Goal: Transaction & Acquisition: Purchase product/service

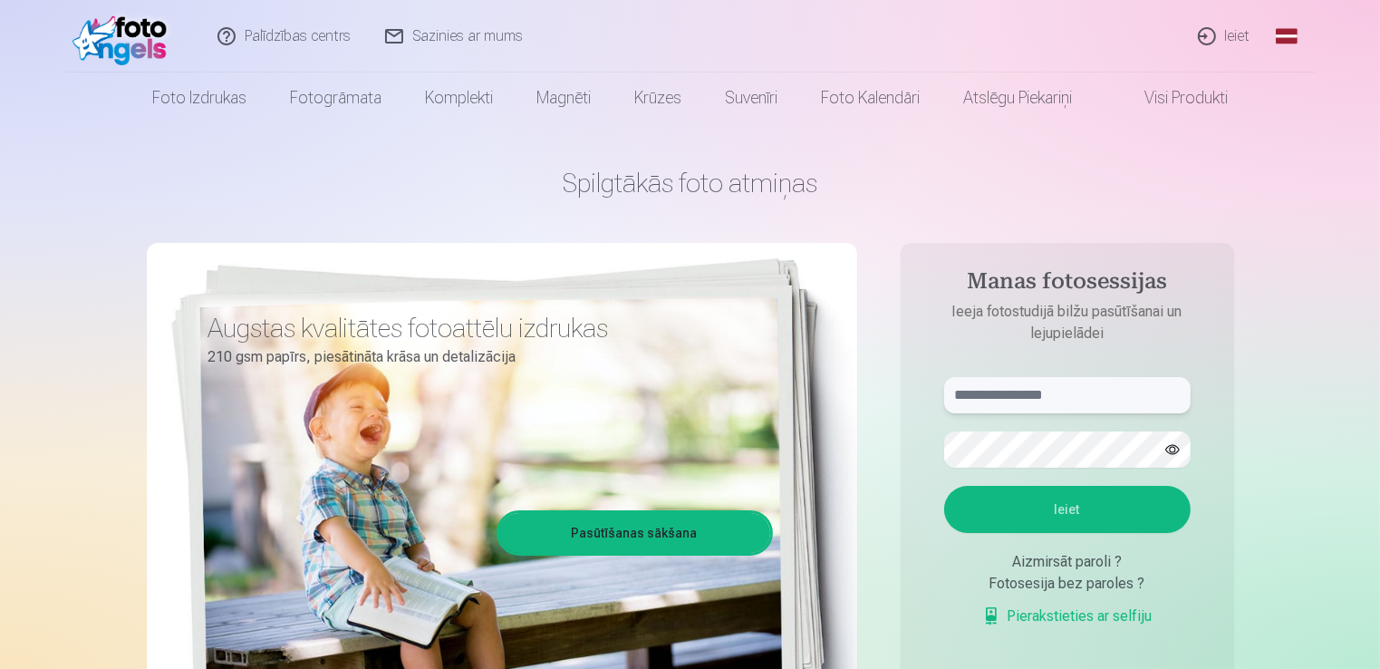
click at [1057, 404] on input "text" at bounding box center [1067, 395] width 247 height 36
type input "**********"
click at [1074, 508] on button "Ieiet" at bounding box center [1067, 509] width 247 height 47
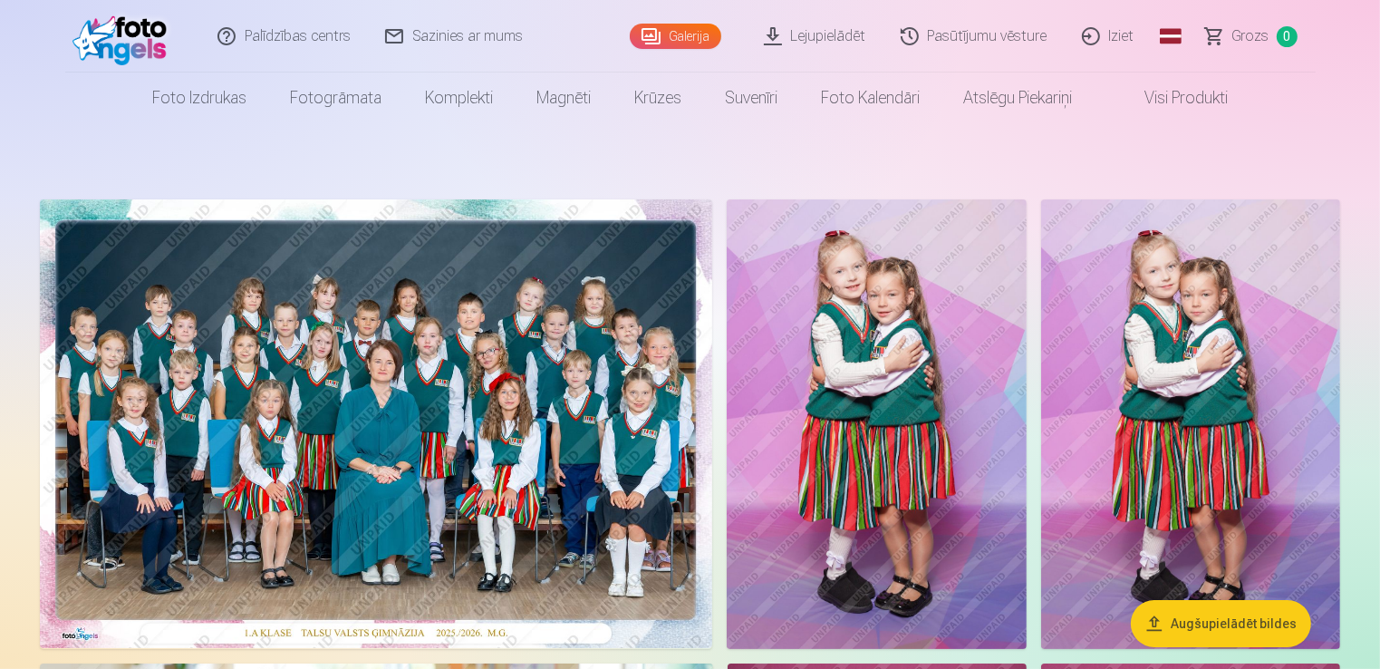
click at [1228, 315] on img at bounding box center [1190, 424] width 299 height 450
drag, startPoint x: 1228, startPoint y: 315, endPoint x: 1225, endPoint y: 399, distance: 84.3
click at [1225, 399] on img at bounding box center [1190, 424] width 299 height 450
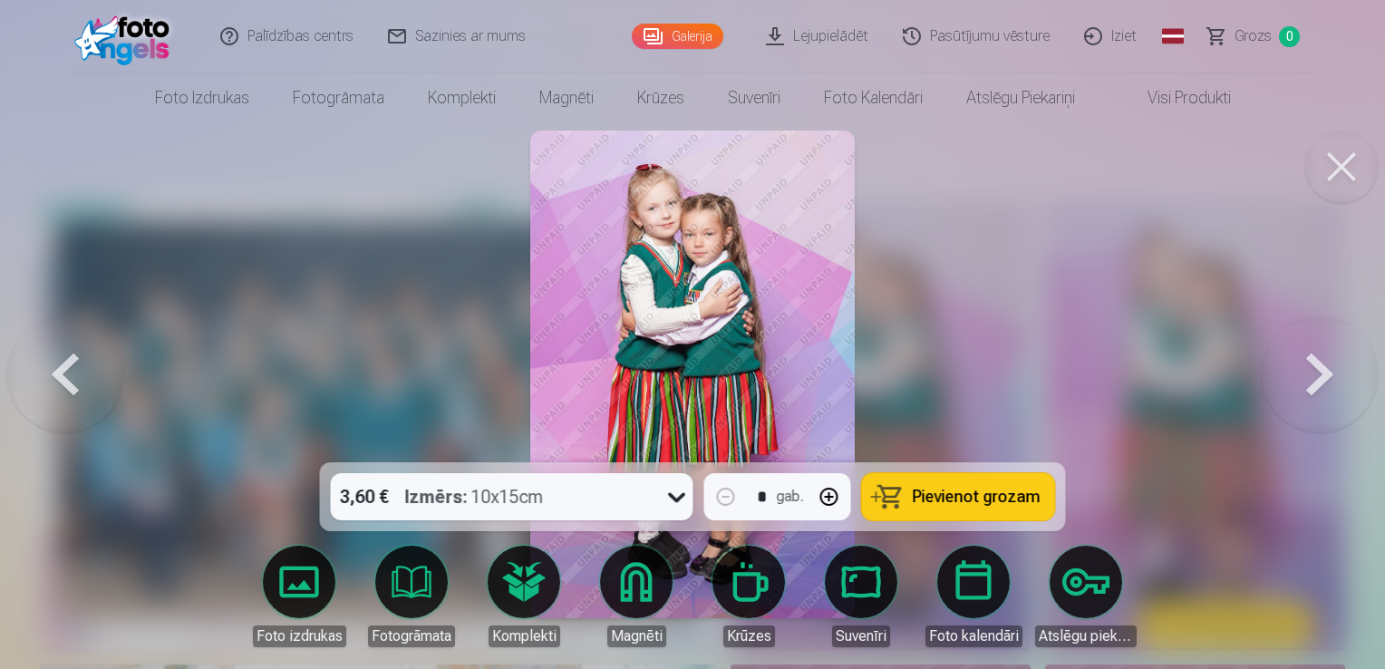
click at [1335, 160] on button at bounding box center [1341, 167] width 73 height 73
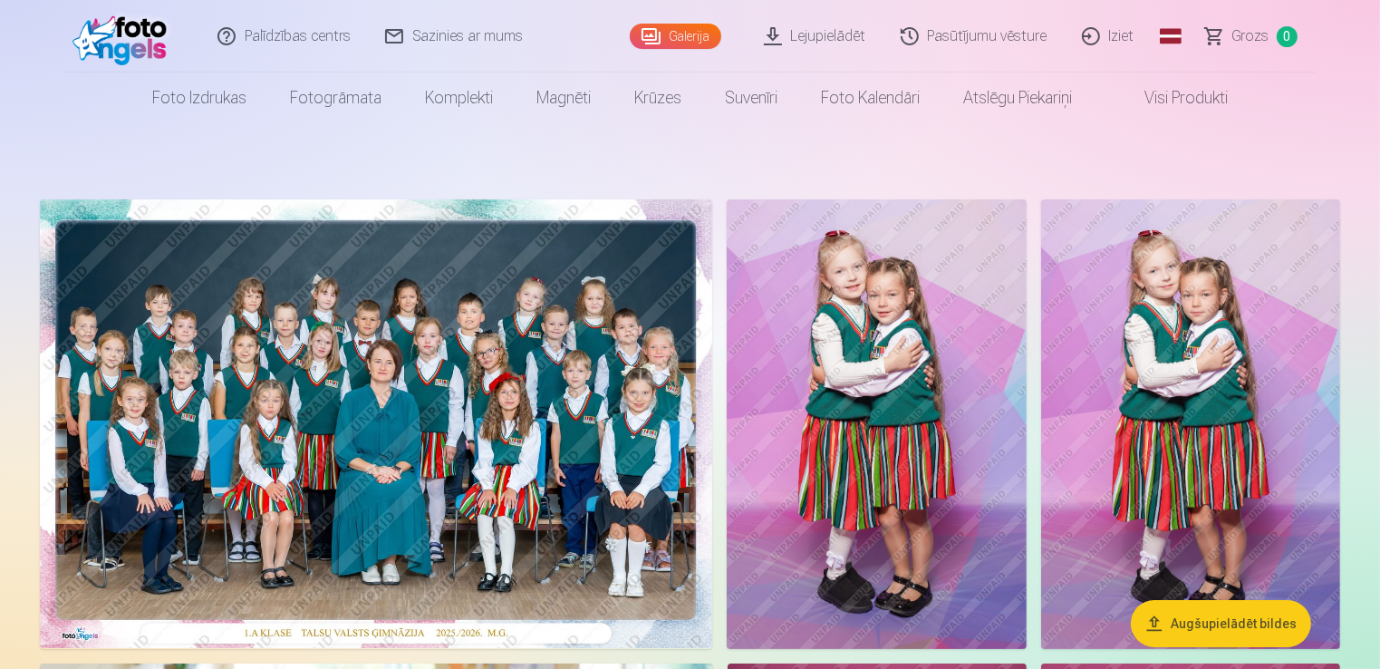
click at [312, 337] on img at bounding box center [376, 423] width 673 height 449
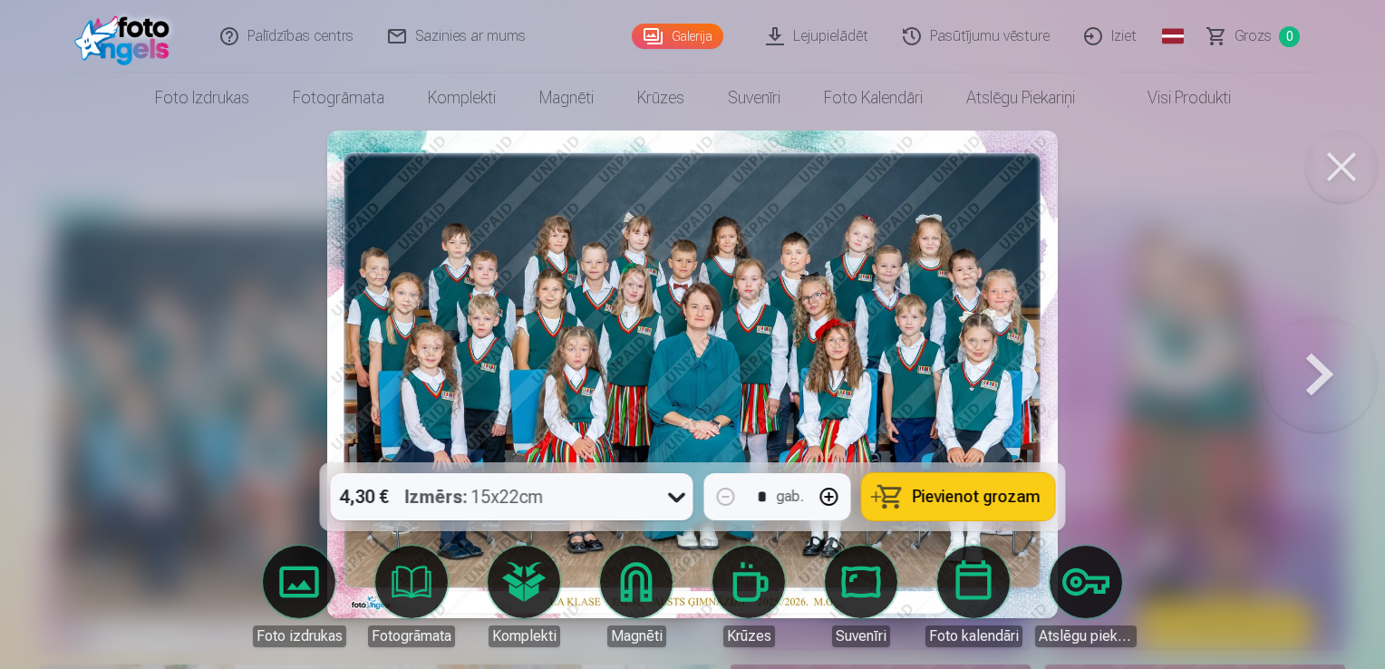
click at [84, 277] on div at bounding box center [692, 334] width 1385 height 669
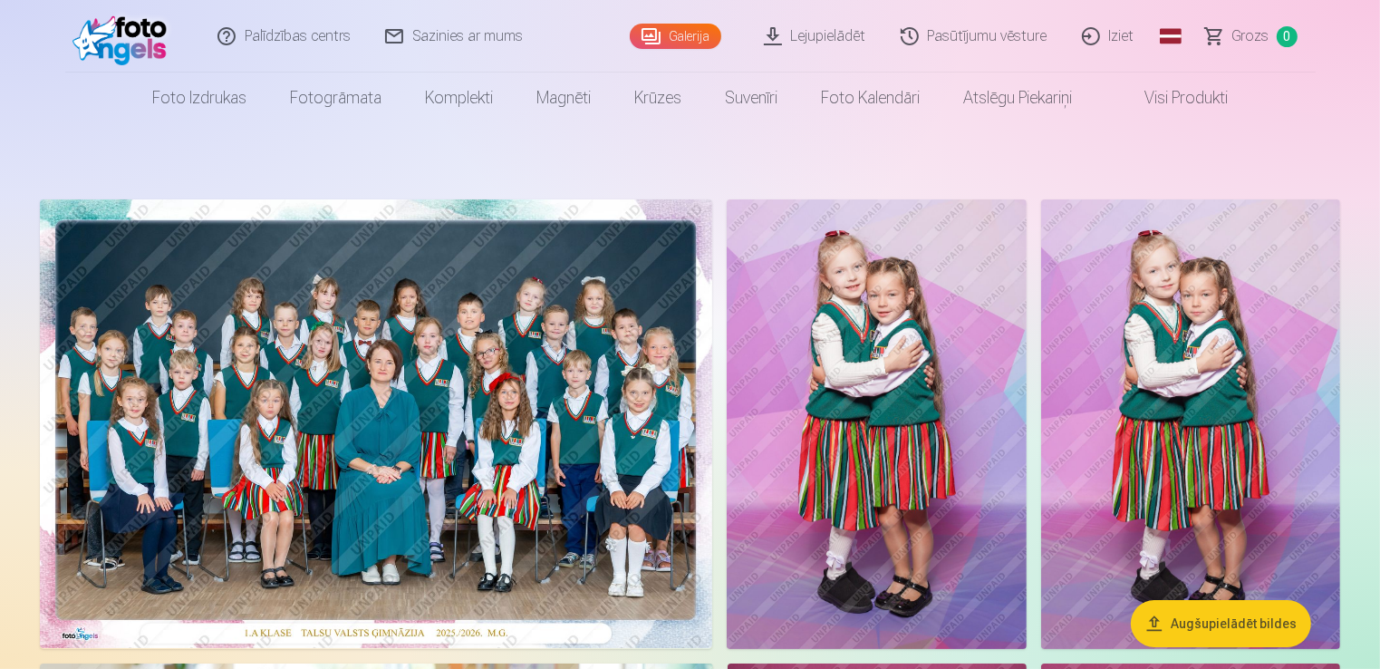
click at [460, 324] on img at bounding box center [376, 423] width 673 height 449
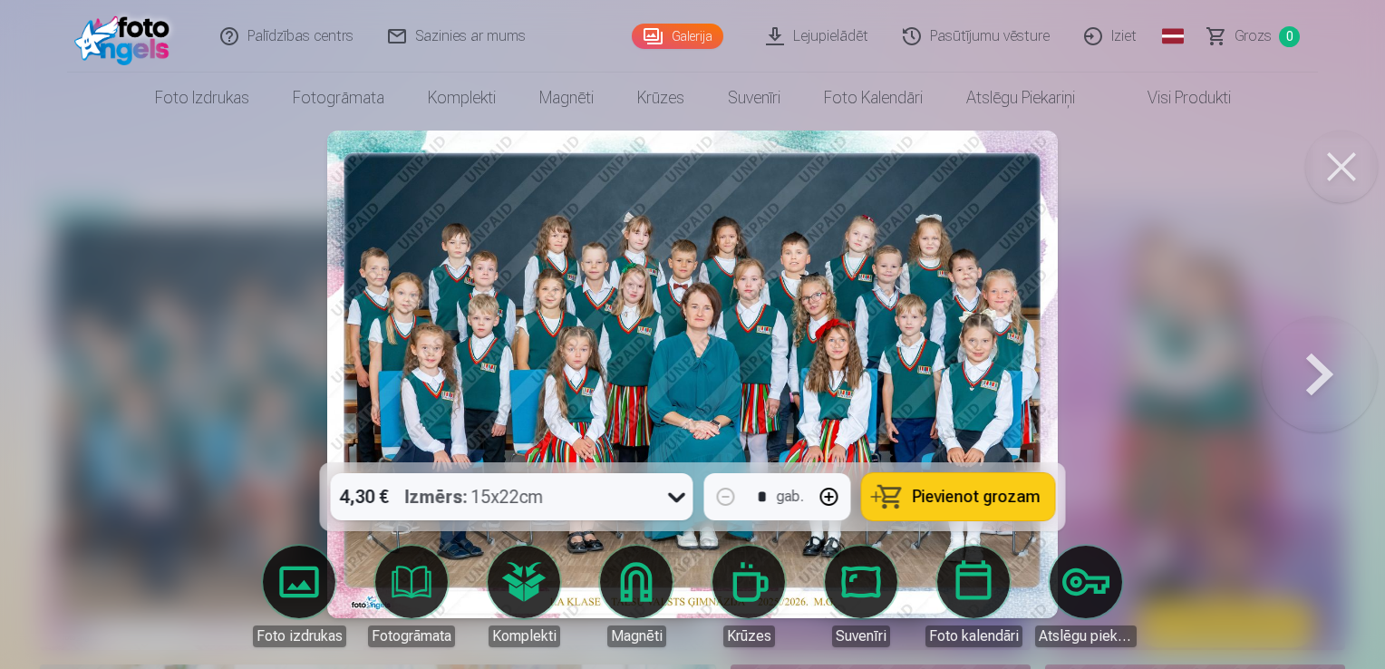
click at [216, 338] on div at bounding box center [692, 334] width 1385 height 669
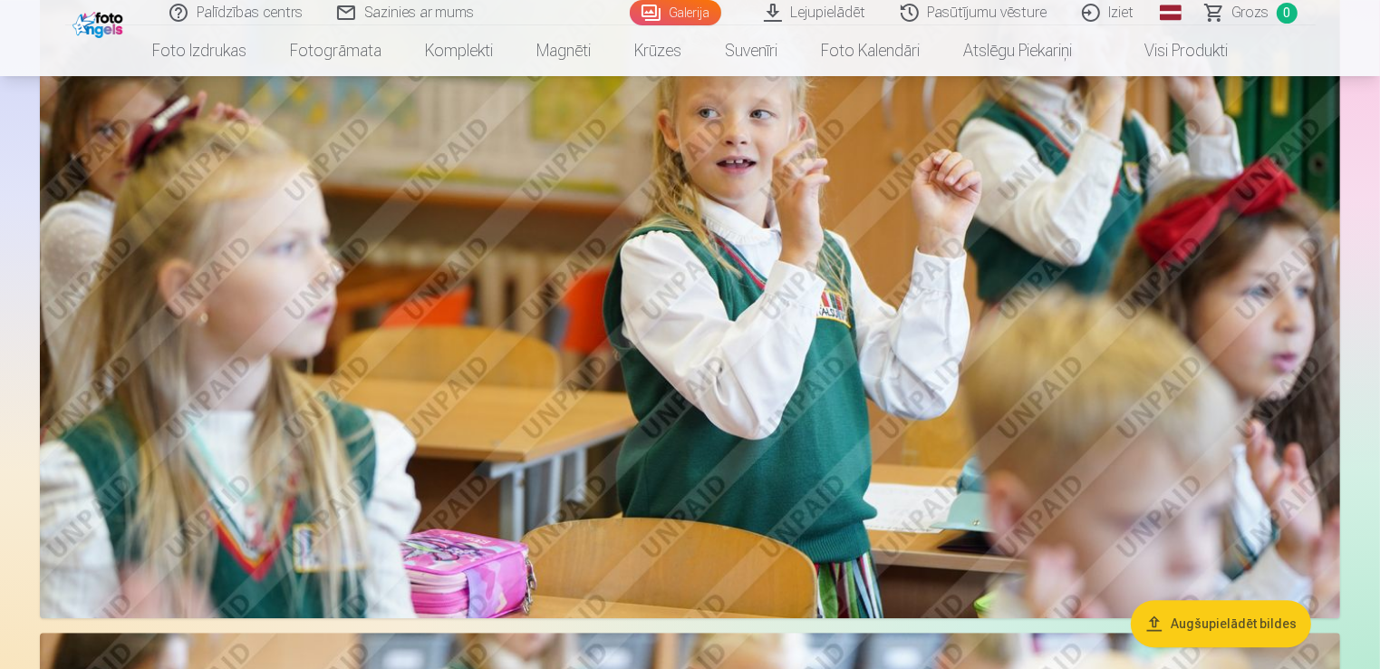
scroll to position [5076, 0]
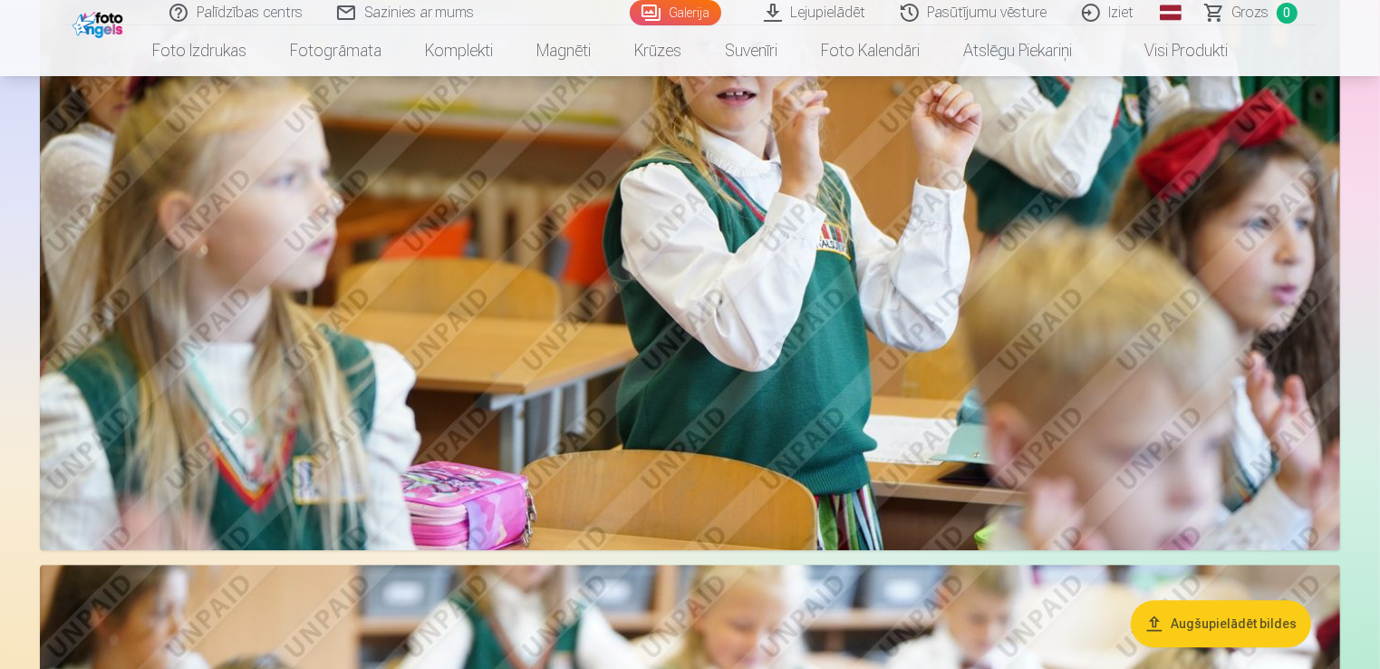
click at [1224, 618] on button "Augšupielādēt bildes" at bounding box center [1221, 623] width 180 height 47
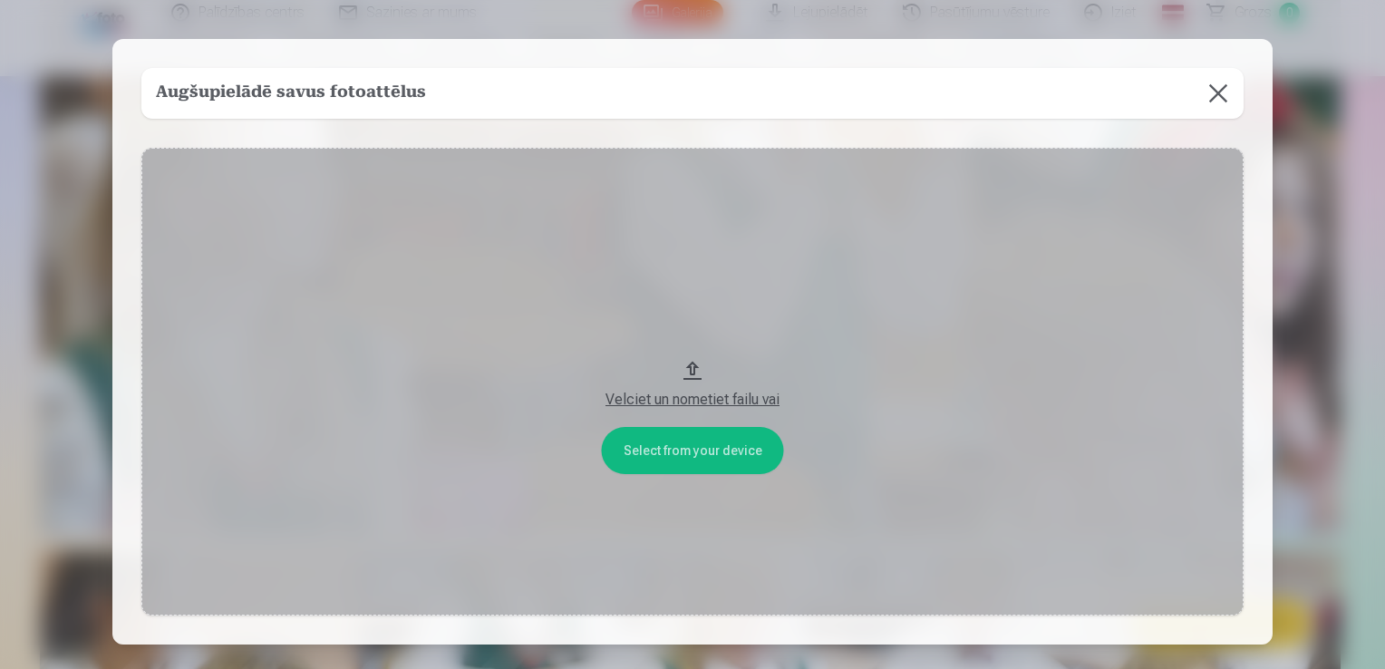
click at [1215, 102] on button at bounding box center [1218, 93] width 51 height 51
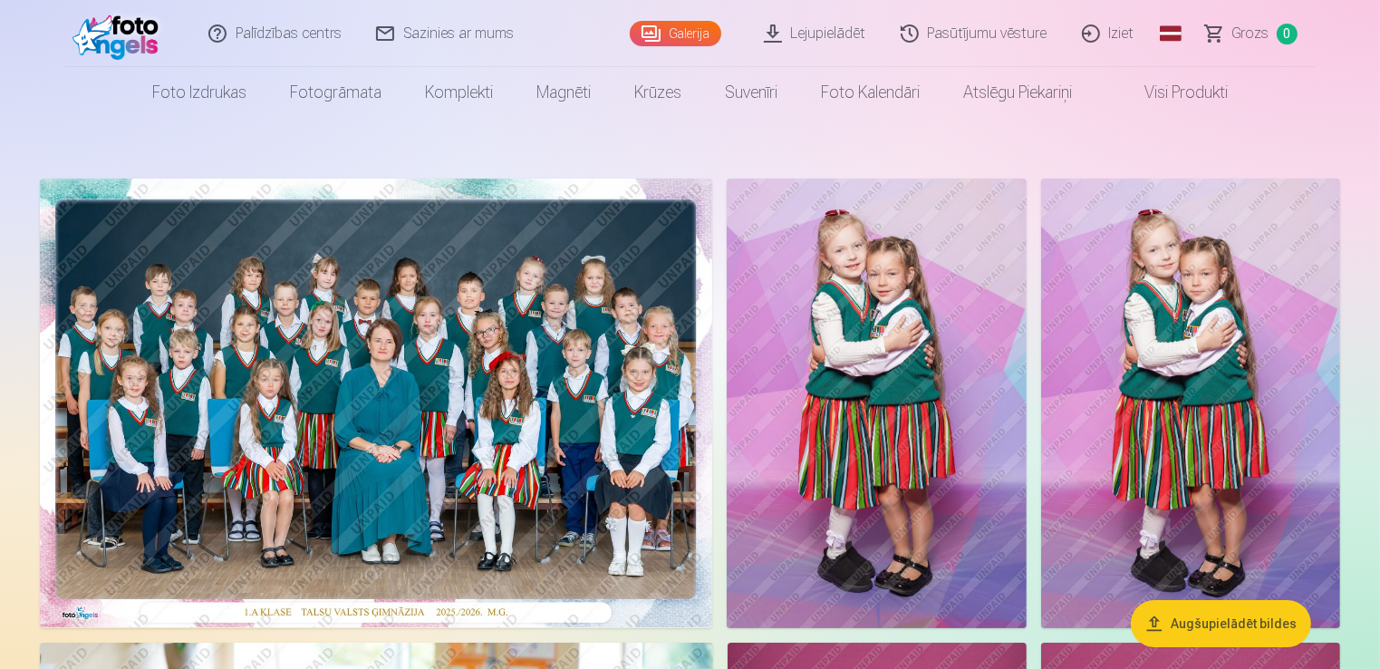
scroll to position [0, 0]
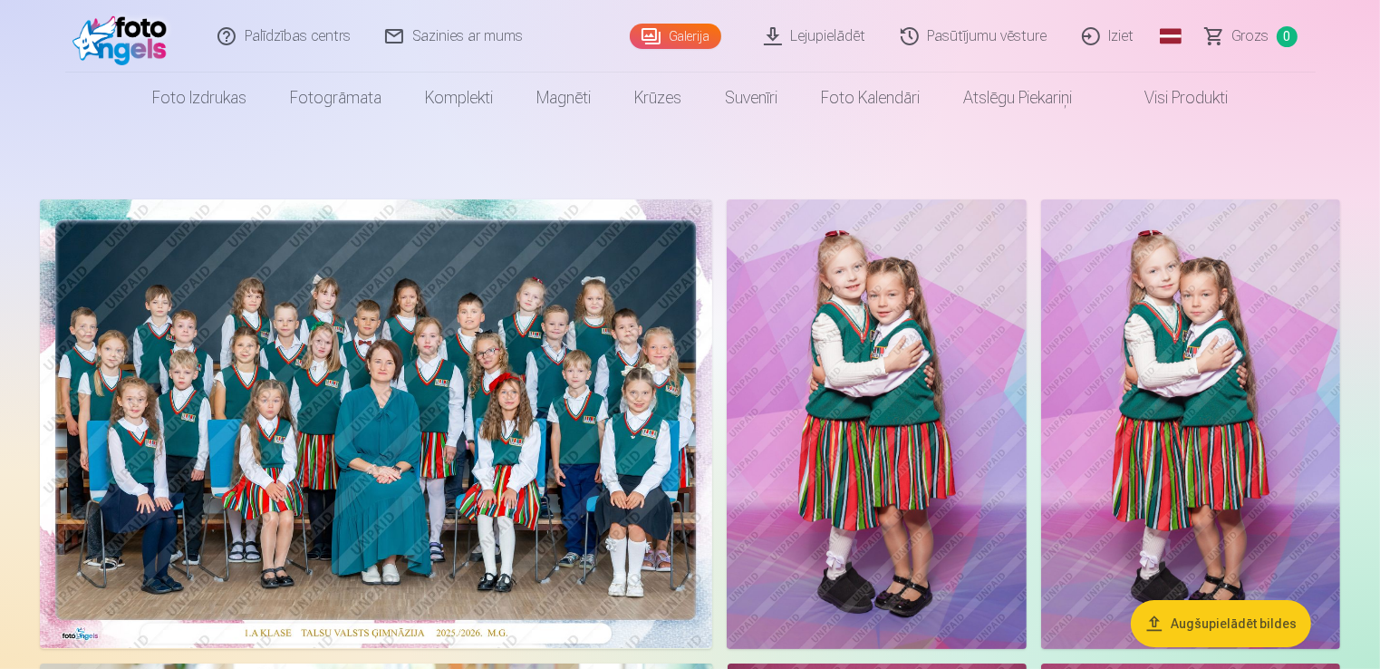
click at [978, 34] on link "Pasūtījumu vēsture" at bounding box center [975, 36] width 181 height 73
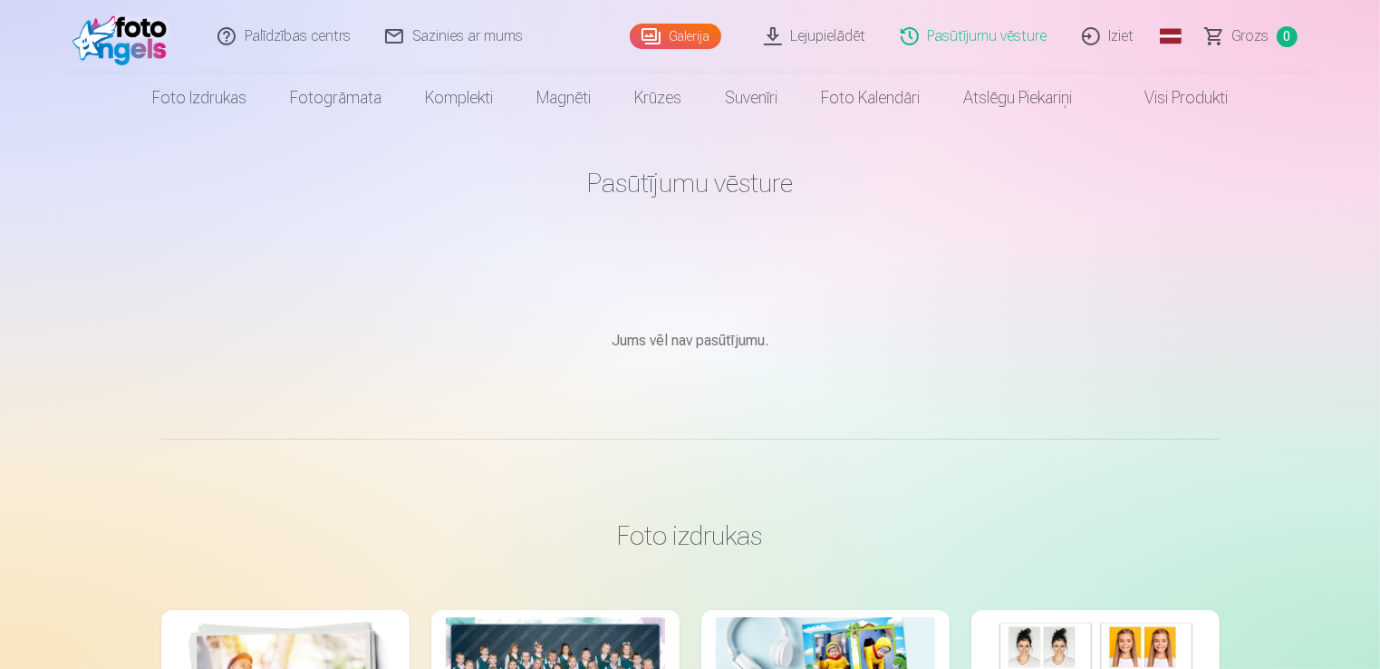
click at [683, 47] on link "Galerija" at bounding box center [676, 36] width 92 height 25
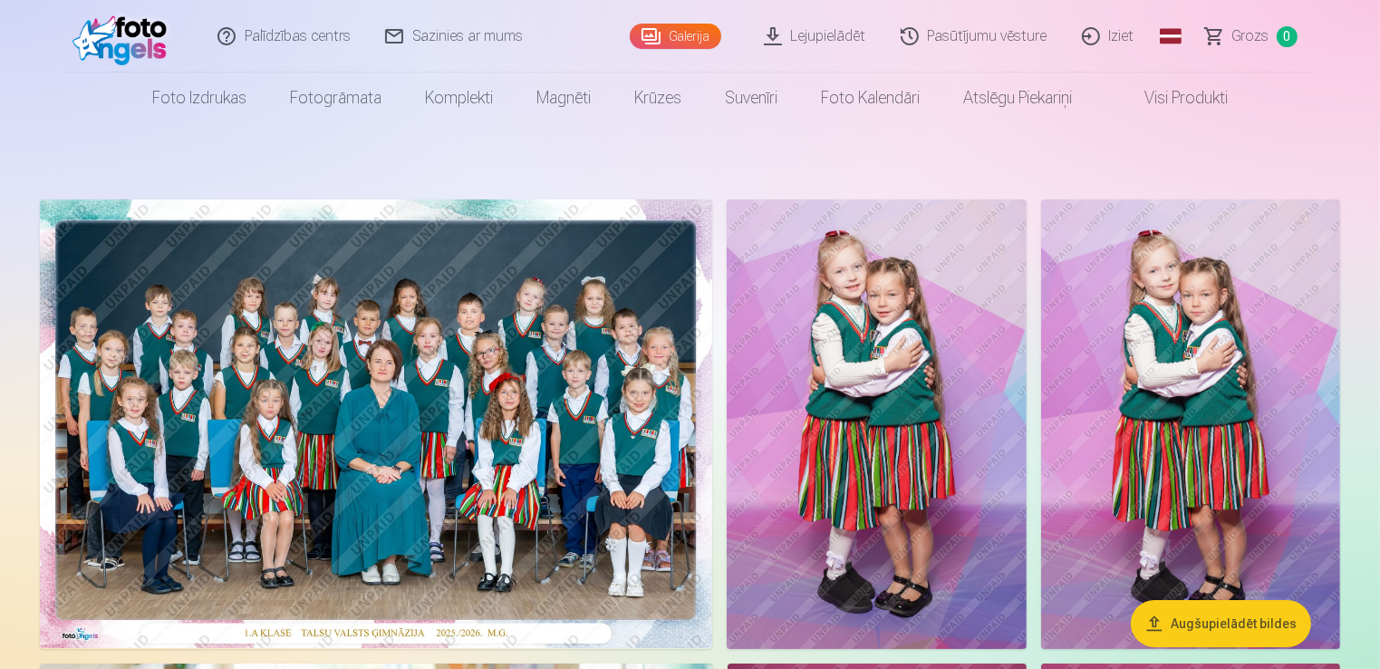
click at [388, 361] on img at bounding box center [376, 423] width 673 height 449
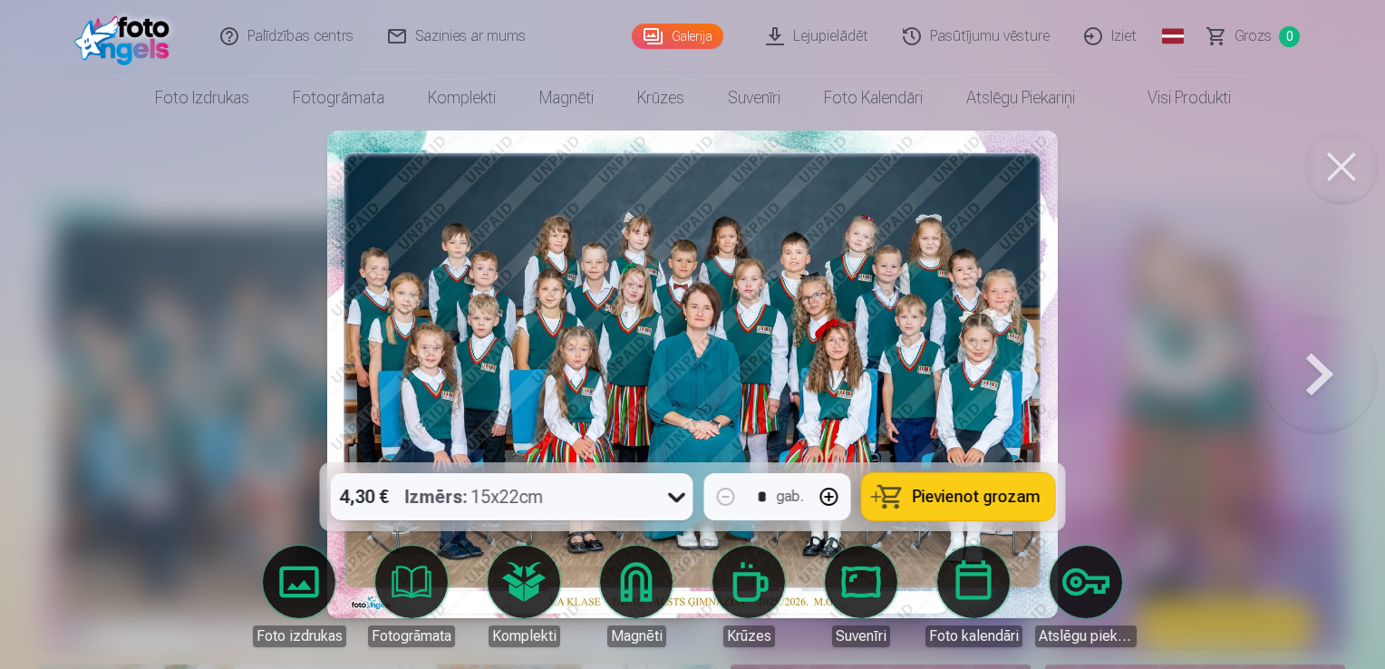
click at [961, 505] on span "Pievienot grozam" at bounding box center [977, 497] width 128 height 16
click at [1269, 31] on span "Grozs" at bounding box center [1252, 36] width 37 height 22
click at [1269, 32] on span "Grozs" at bounding box center [1252, 36] width 37 height 22
